Goal: Information Seeking & Learning: Learn about a topic

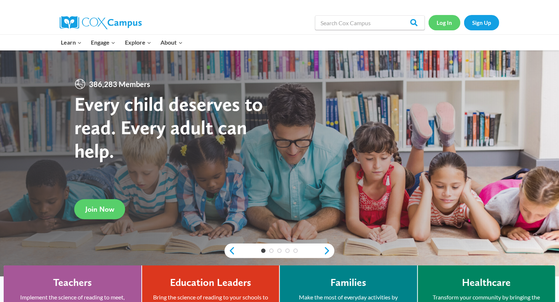
click at [446, 20] on link "Log In" at bounding box center [444, 22] width 32 height 15
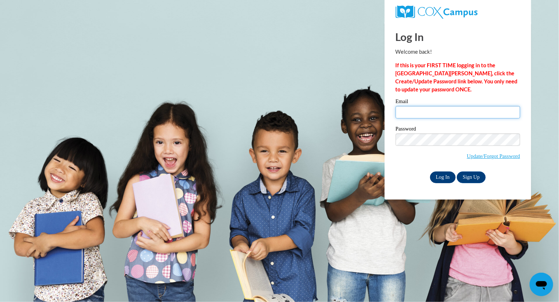
type input "eeitel@greenfield.k12.wi.us"
click at [441, 174] on input "Log In" at bounding box center [443, 178] width 26 height 12
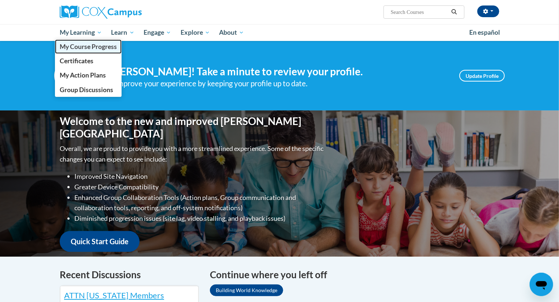
click at [92, 49] on span "My Course Progress" at bounding box center [88, 47] width 57 height 8
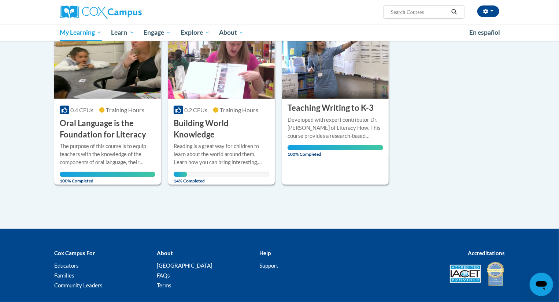
scroll to position [102, 0]
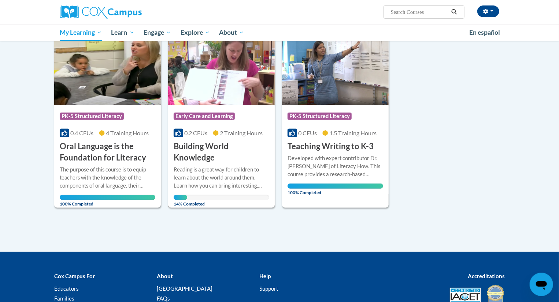
click at [203, 144] on h3 "Building World Knowledge" at bounding box center [222, 152] width 96 height 23
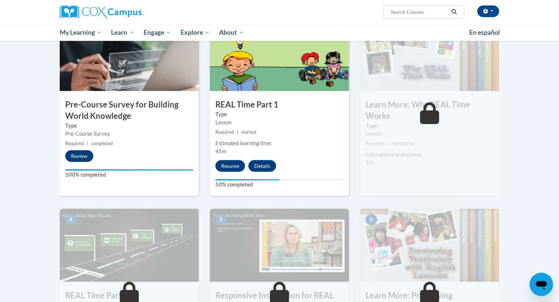
scroll to position [178, 0]
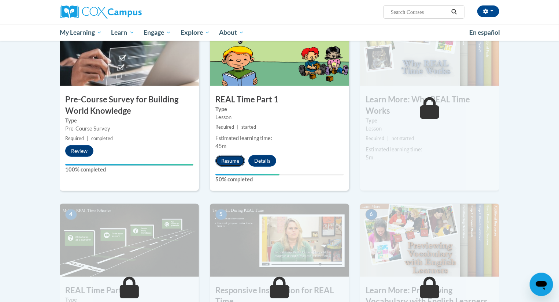
click at [237, 157] on button "Resume" at bounding box center [230, 161] width 30 height 12
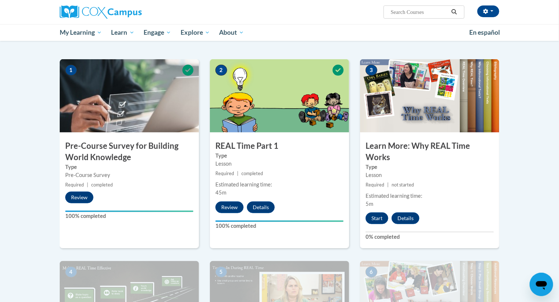
scroll to position [139, 0]
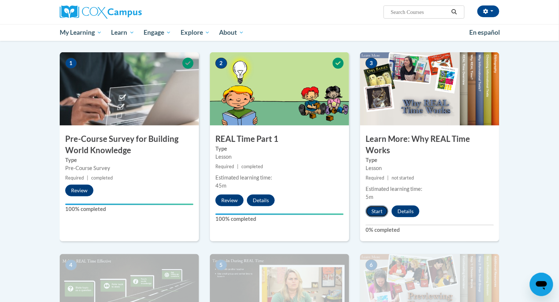
click at [378, 215] on button "Start" at bounding box center [376, 212] width 23 height 12
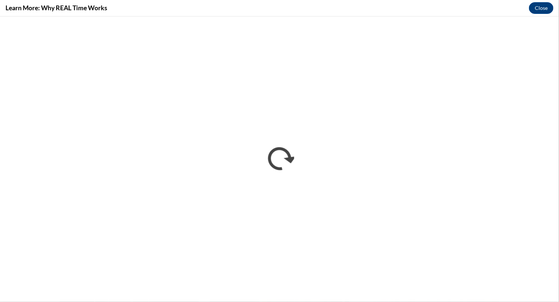
scroll to position [0, 0]
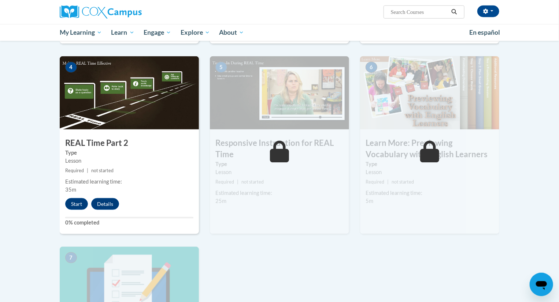
scroll to position [339, 0]
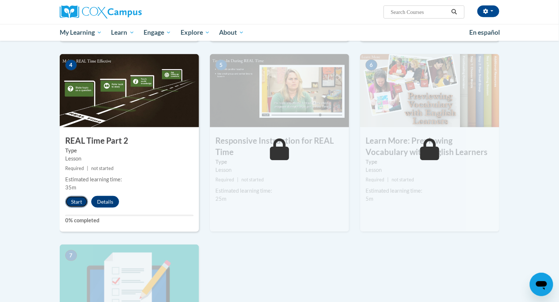
click at [81, 200] on button "Start" at bounding box center [76, 202] width 23 height 12
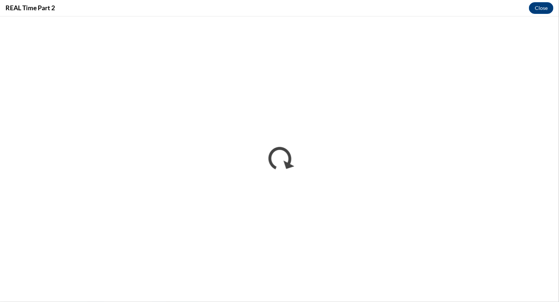
scroll to position [0, 0]
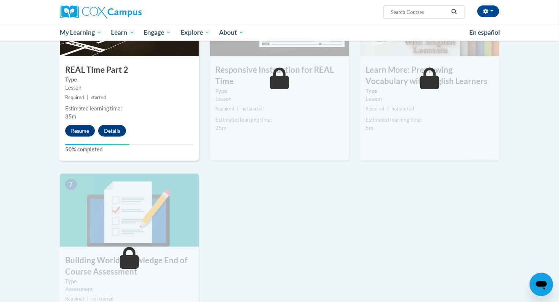
scroll to position [409, 0]
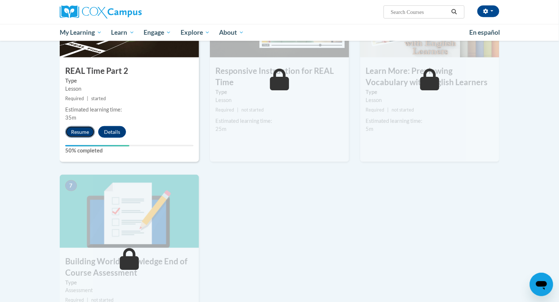
click at [71, 131] on button "Resume" at bounding box center [80, 132] width 30 height 12
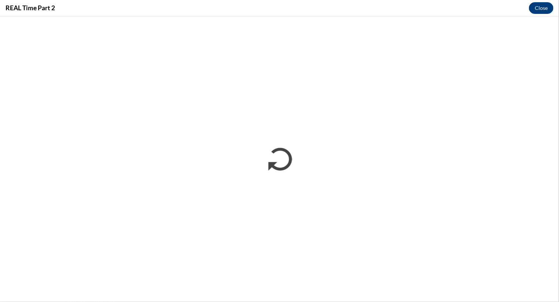
scroll to position [0, 0]
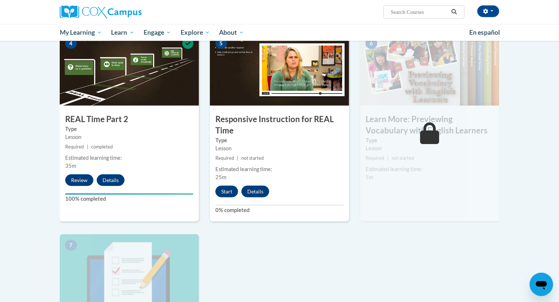
scroll to position [357, 0]
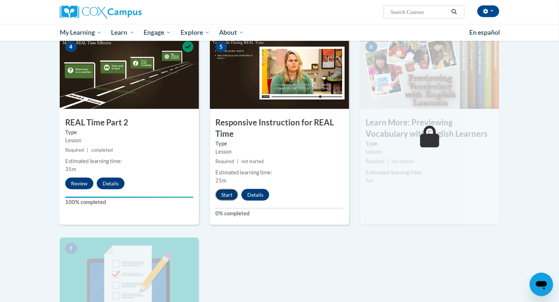
click at [232, 201] on button "Start" at bounding box center [226, 195] width 23 height 12
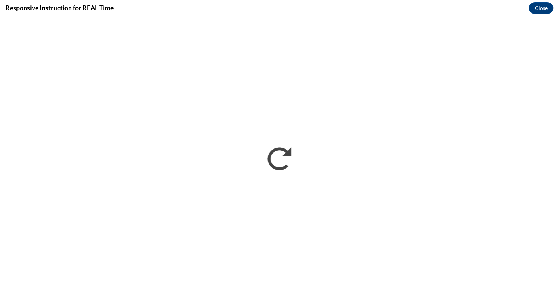
scroll to position [0, 0]
